Goal: Communication & Community: Answer question/provide support

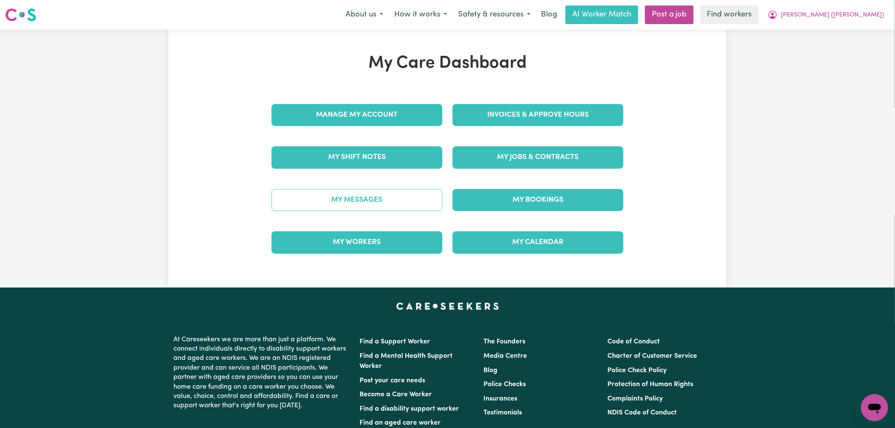
click at [387, 202] on link "My Messages" at bounding box center [357, 200] width 171 height 22
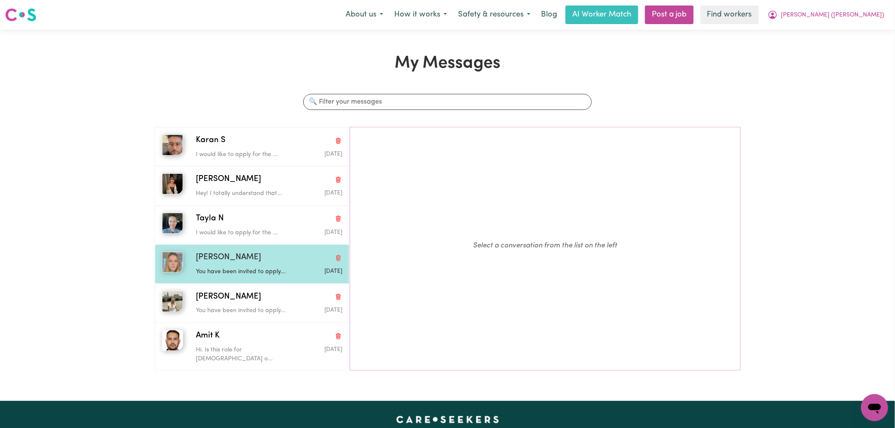
click at [256, 253] on div "Laura W" at bounding box center [269, 258] width 146 height 12
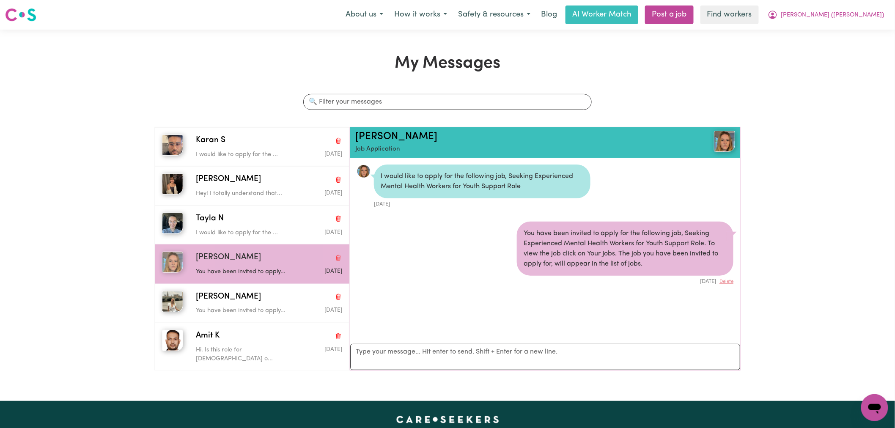
scroll to position [5, 0]
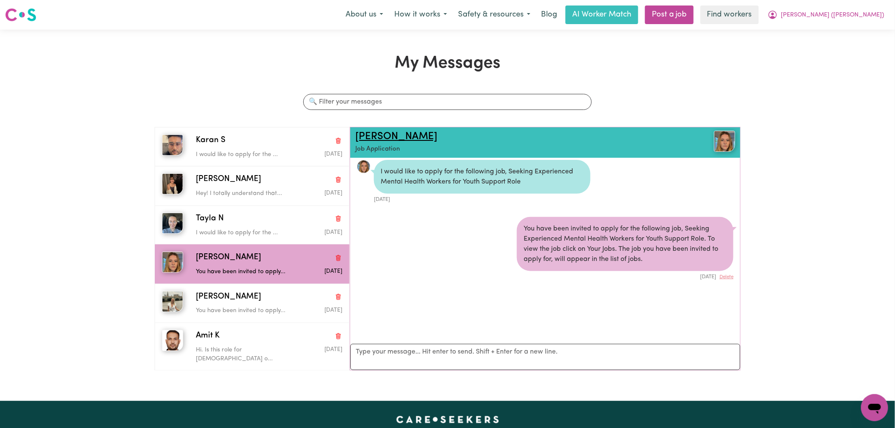
click at [371, 140] on link "Laura W" at bounding box center [396, 137] width 82 height 10
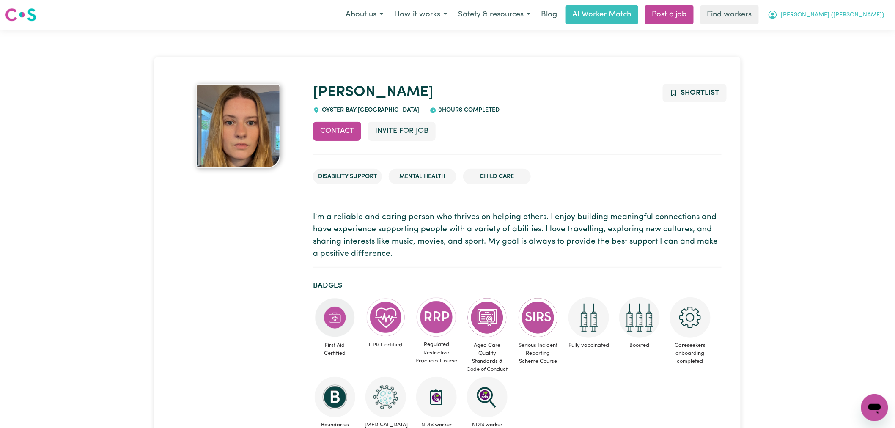
click at [879, 11] on span "[PERSON_NAME] ([PERSON_NAME])" at bounding box center [832, 15] width 103 height 9
click at [855, 44] on link "Logout" at bounding box center [856, 49] width 67 height 16
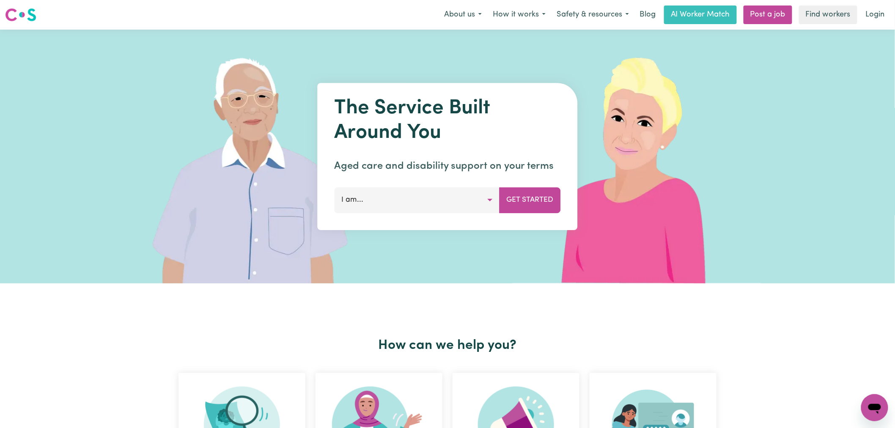
click at [869, 13] on link "Login" at bounding box center [875, 14] width 29 height 19
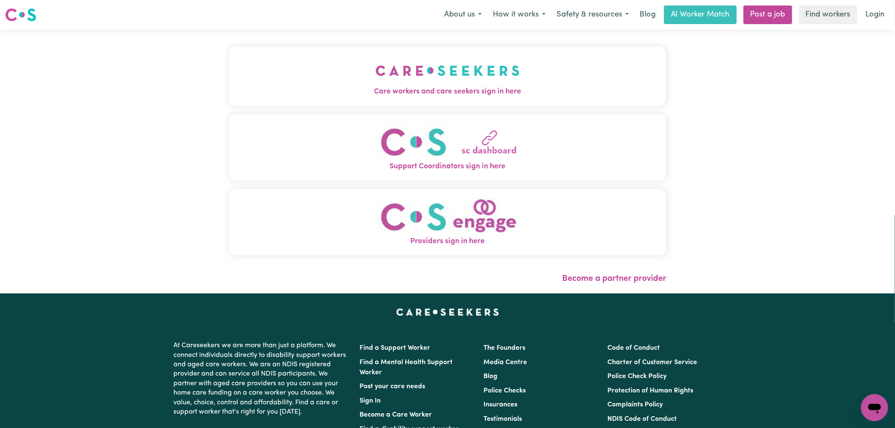
click at [437, 81] on img "Care workers and care seekers sign in here" at bounding box center [448, 70] width 144 height 31
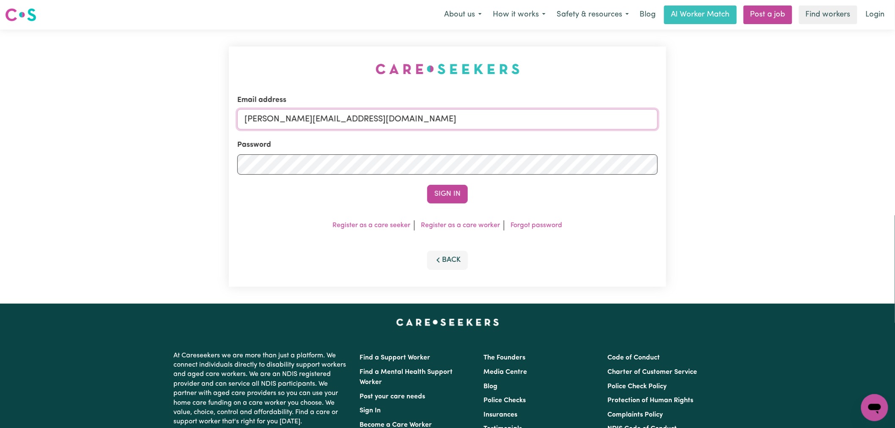
click at [381, 124] on input "[PERSON_NAME][EMAIL_ADDRESS][DOMAIN_NAME]" at bounding box center [447, 119] width 420 height 20
drag, startPoint x: 457, startPoint y: 122, endPoint x: 286, endPoint y: 115, distance: 171.0
click at [286, 115] on input "superuser~LindaByronINC@careseekers.com.au" at bounding box center [447, 119] width 420 height 20
type input "superuser~LindaByronINC@careseekers.com.au"
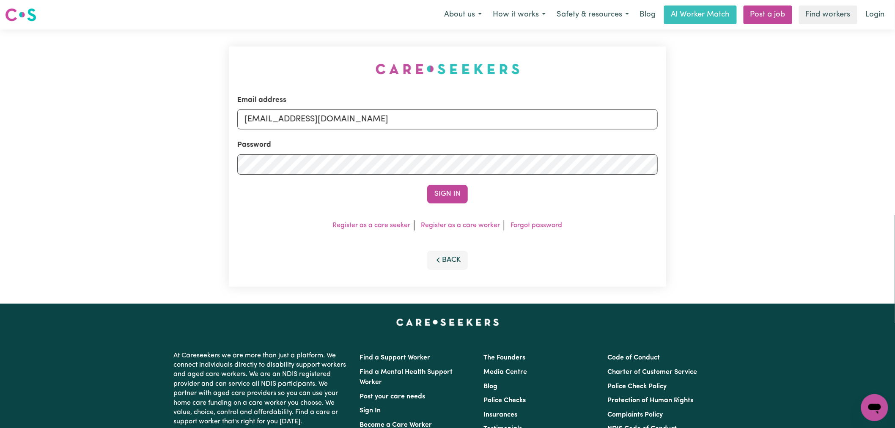
click at [427, 185] on button "Sign In" at bounding box center [447, 194] width 41 height 19
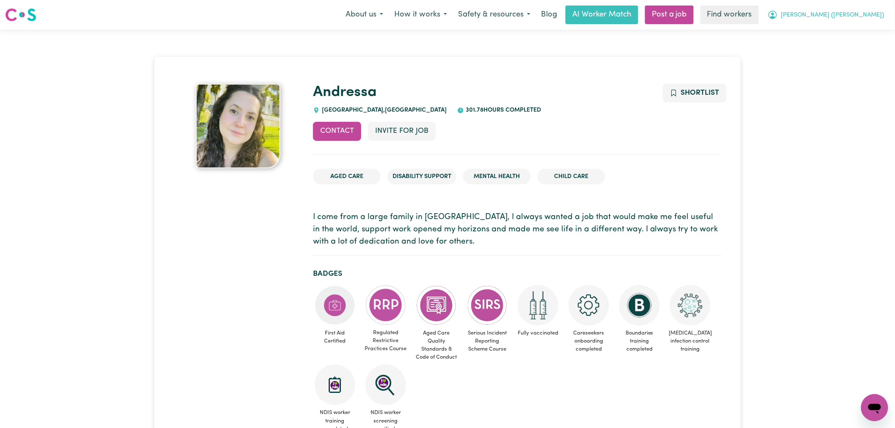
click at [860, 18] on span "[PERSON_NAME] ([PERSON_NAME])" at bounding box center [832, 15] width 103 height 9
click at [854, 48] on link "Logout" at bounding box center [856, 49] width 67 height 16
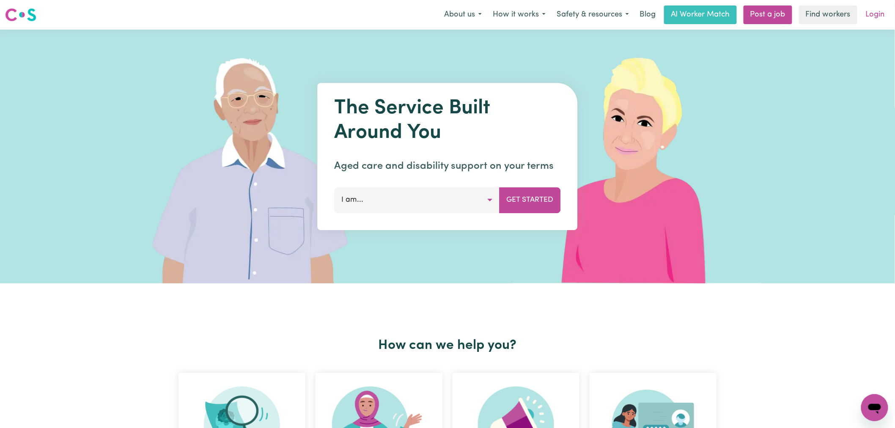
click at [870, 16] on link "Login" at bounding box center [875, 14] width 29 height 19
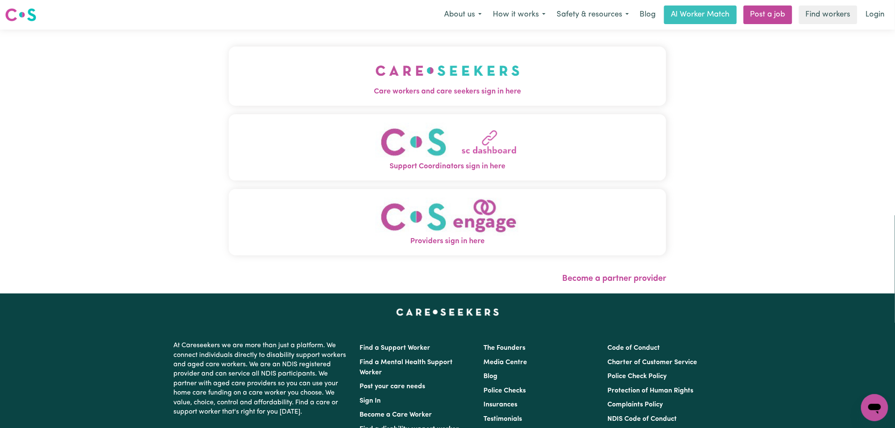
click at [352, 107] on div "Care workers and care seekers sign in here Support Coordinators sign in here Pr…" at bounding box center [447, 155] width 437 height 217
click at [347, 102] on button "Care workers and care seekers sign in here" at bounding box center [447, 76] width 437 height 59
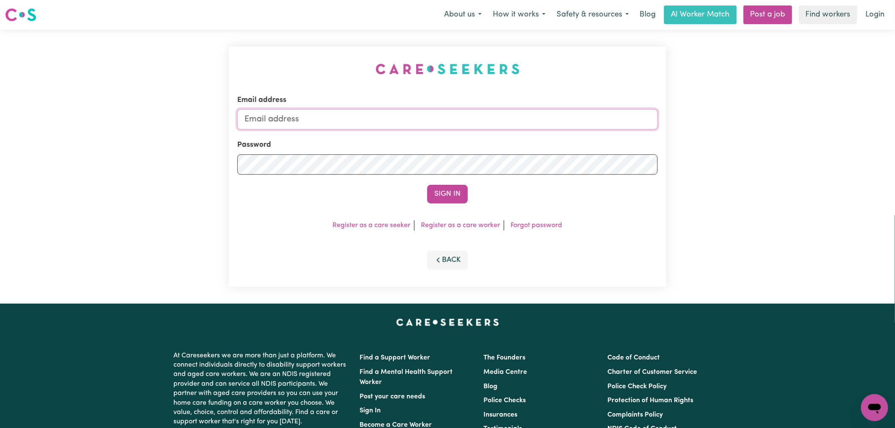
type input "[PERSON_NAME][EMAIL_ADDRESS][DOMAIN_NAME]"
click at [430, 192] on button "Sign In" at bounding box center [447, 194] width 41 height 19
